Goal: Check status: Check status

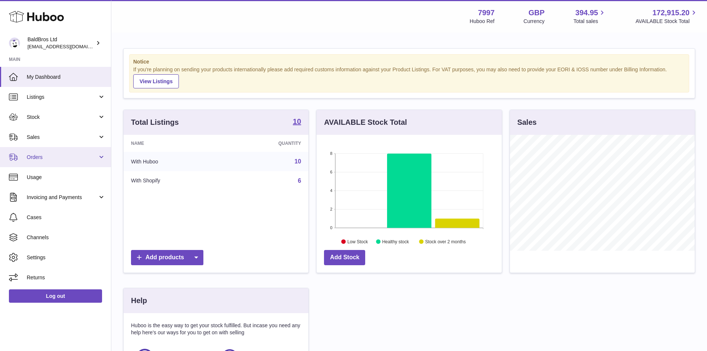
scroll to position [116, 187]
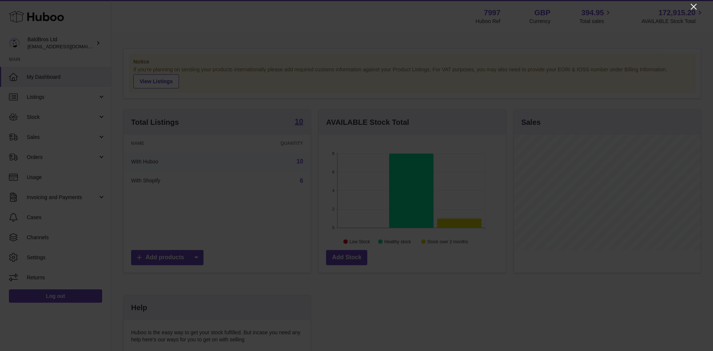
click at [695, 8] on icon "Close" at bounding box center [694, 7] width 6 height 6
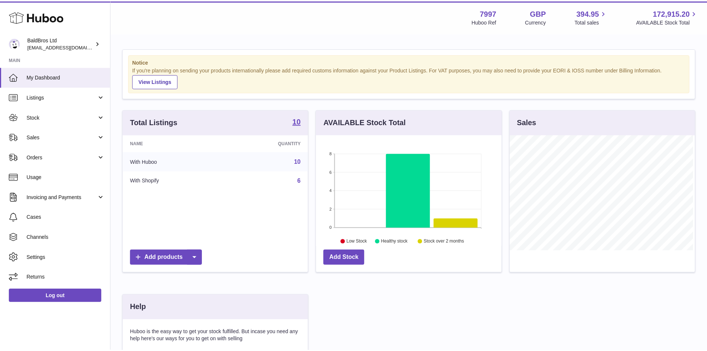
scroll to position [371148, 371079]
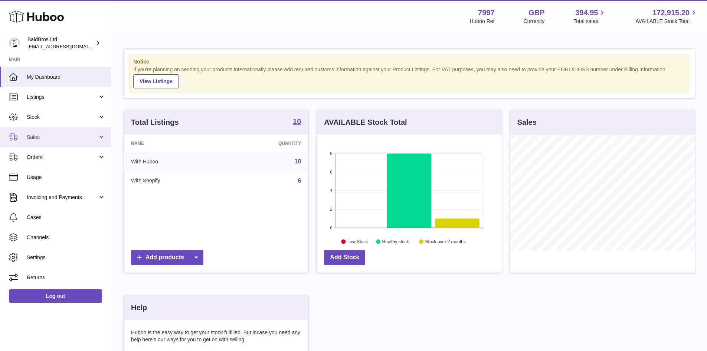
click at [37, 140] on span "Sales" at bounding box center [62, 137] width 71 height 7
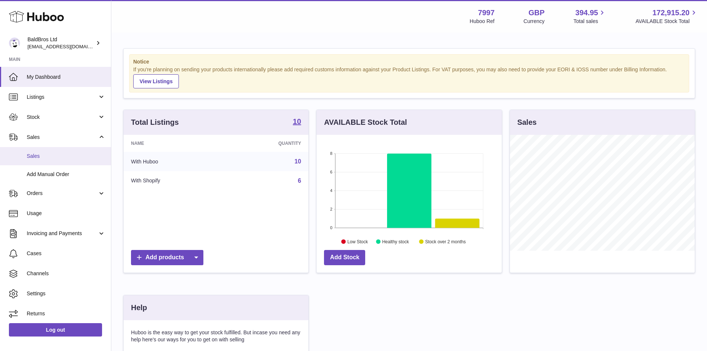
click at [43, 156] on span "Sales" at bounding box center [66, 156] width 79 height 7
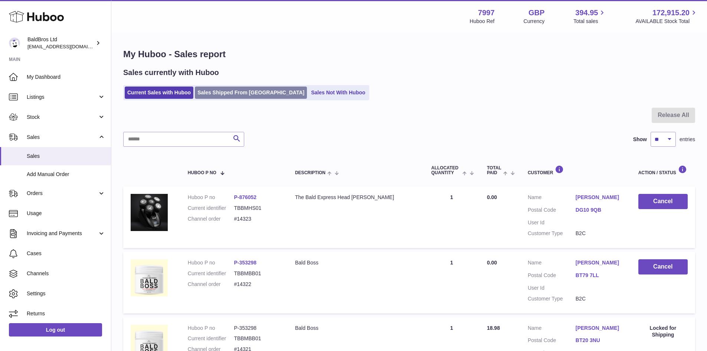
click at [252, 93] on link "Sales Shipped From [GEOGRAPHIC_DATA]" at bounding box center [251, 93] width 112 height 12
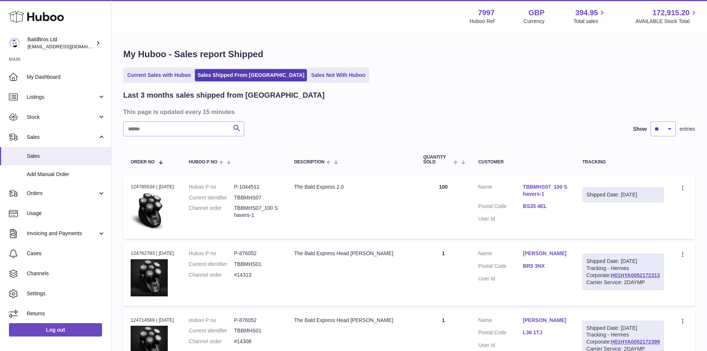
click at [163, 125] on input "text" at bounding box center [183, 128] width 121 height 15
paste input "******"
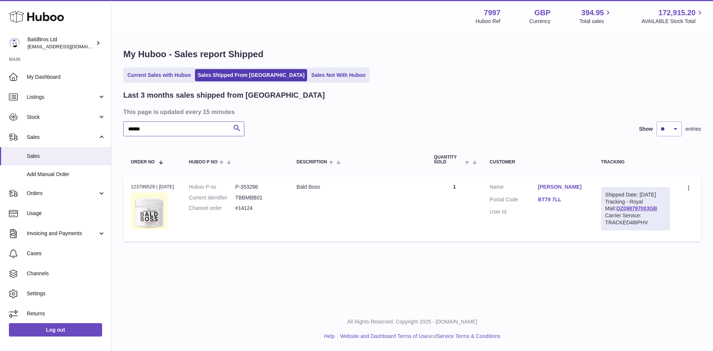
type input "******"
click at [636, 211] on link "OZ098797003GB" at bounding box center [636, 208] width 41 height 6
drag, startPoint x: 542, startPoint y: 200, endPoint x: 574, endPoint y: 202, distance: 32.4
click at [574, 202] on dl "Customer Name [PERSON_NAME] Postal Code BT79 7LL User Id" at bounding box center [538, 201] width 97 height 36
copy dl "BT79 7LL"
